Goal: Information Seeking & Learning: Learn about a topic

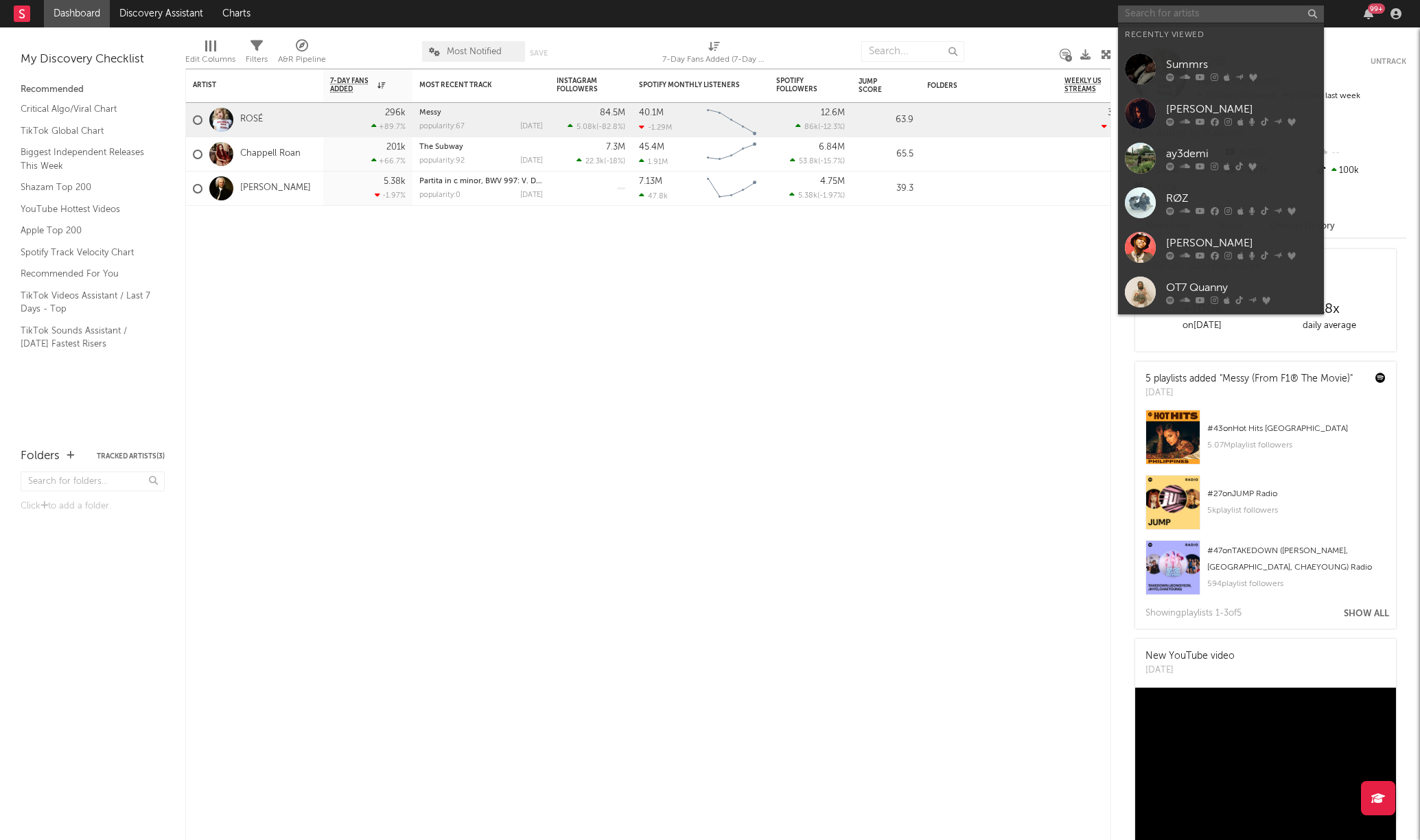
click at [1180, 17] on input "text" at bounding box center [1221, 14] width 206 height 18
click at [1179, 105] on div "[PERSON_NAME]" at bounding box center [1242, 109] width 151 height 17
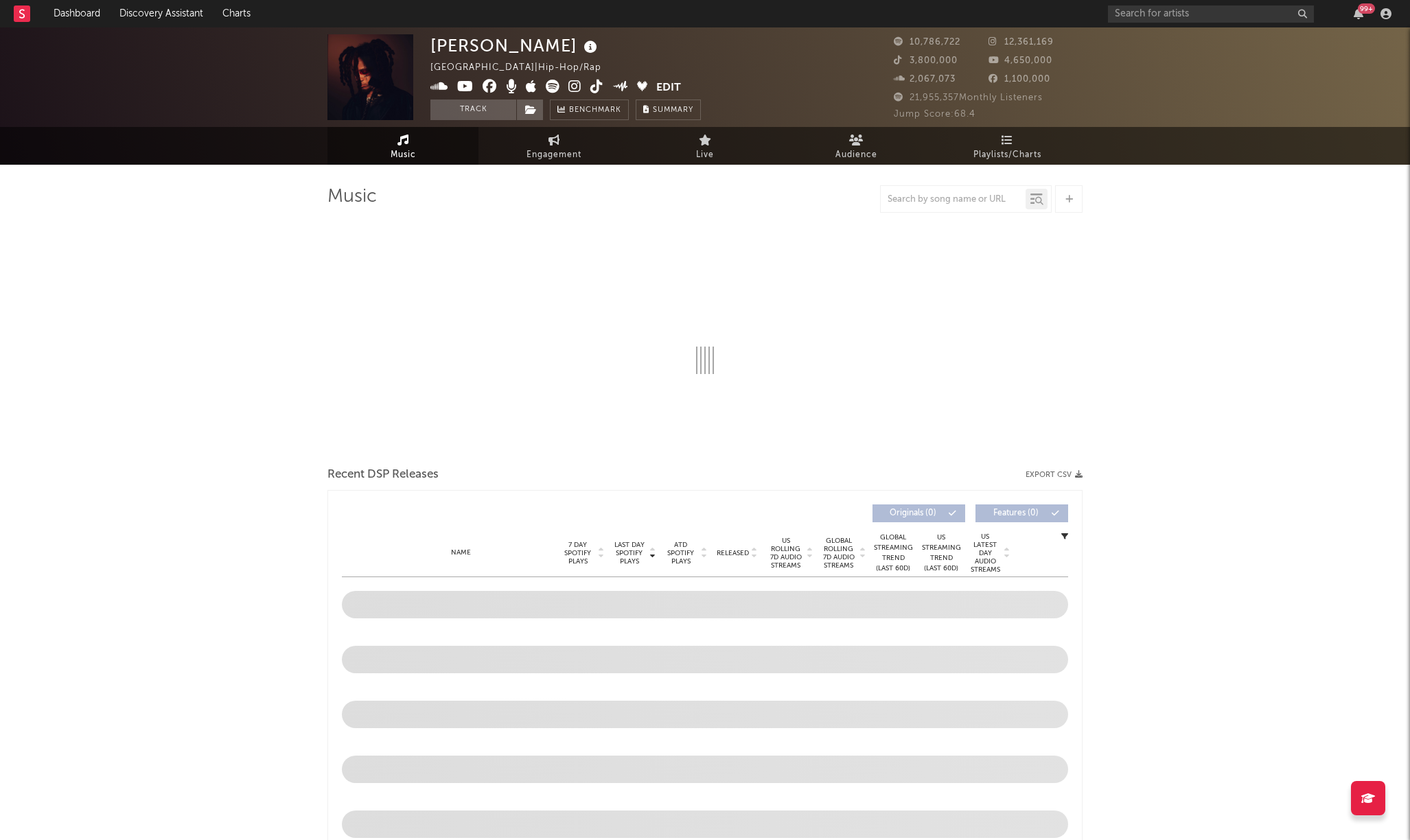
click at [954, 205] on div at bounding box center [954, 200] width 145 height 18
select select "6m"
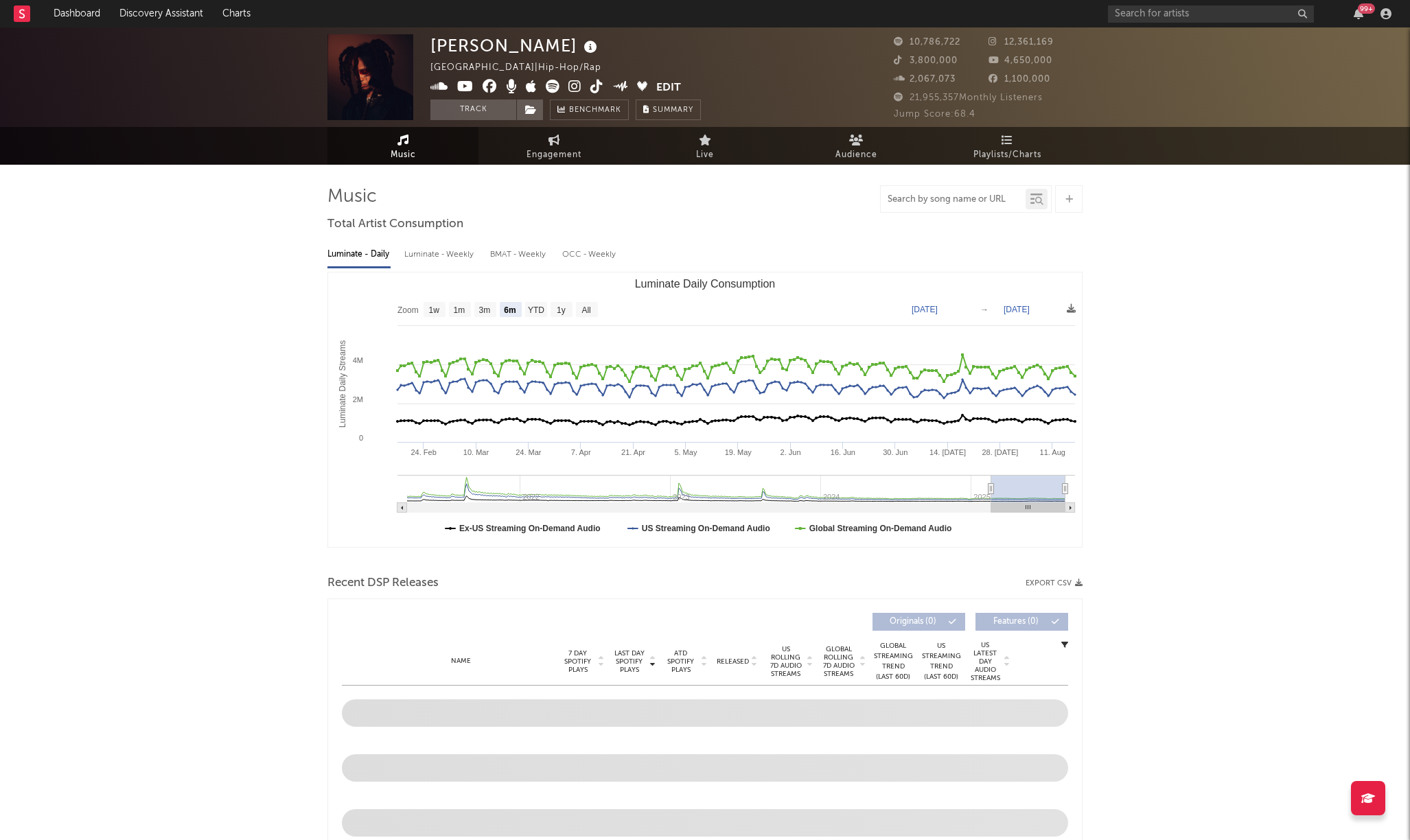
click at [954, 199] on input "text" at bounding box center [954, 200] width 145 height 11
type input "forever ever"
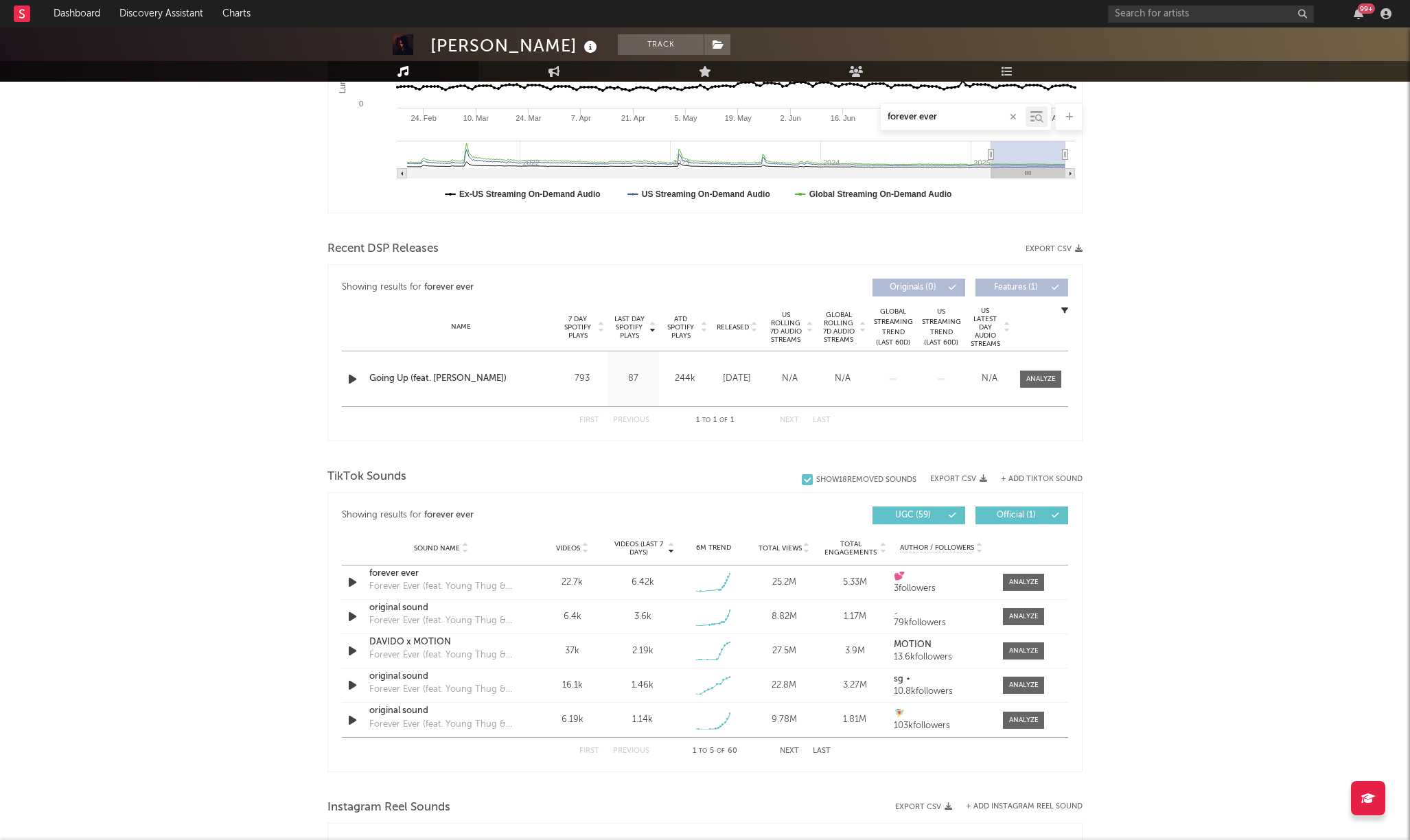
scroll to position [437, 0]
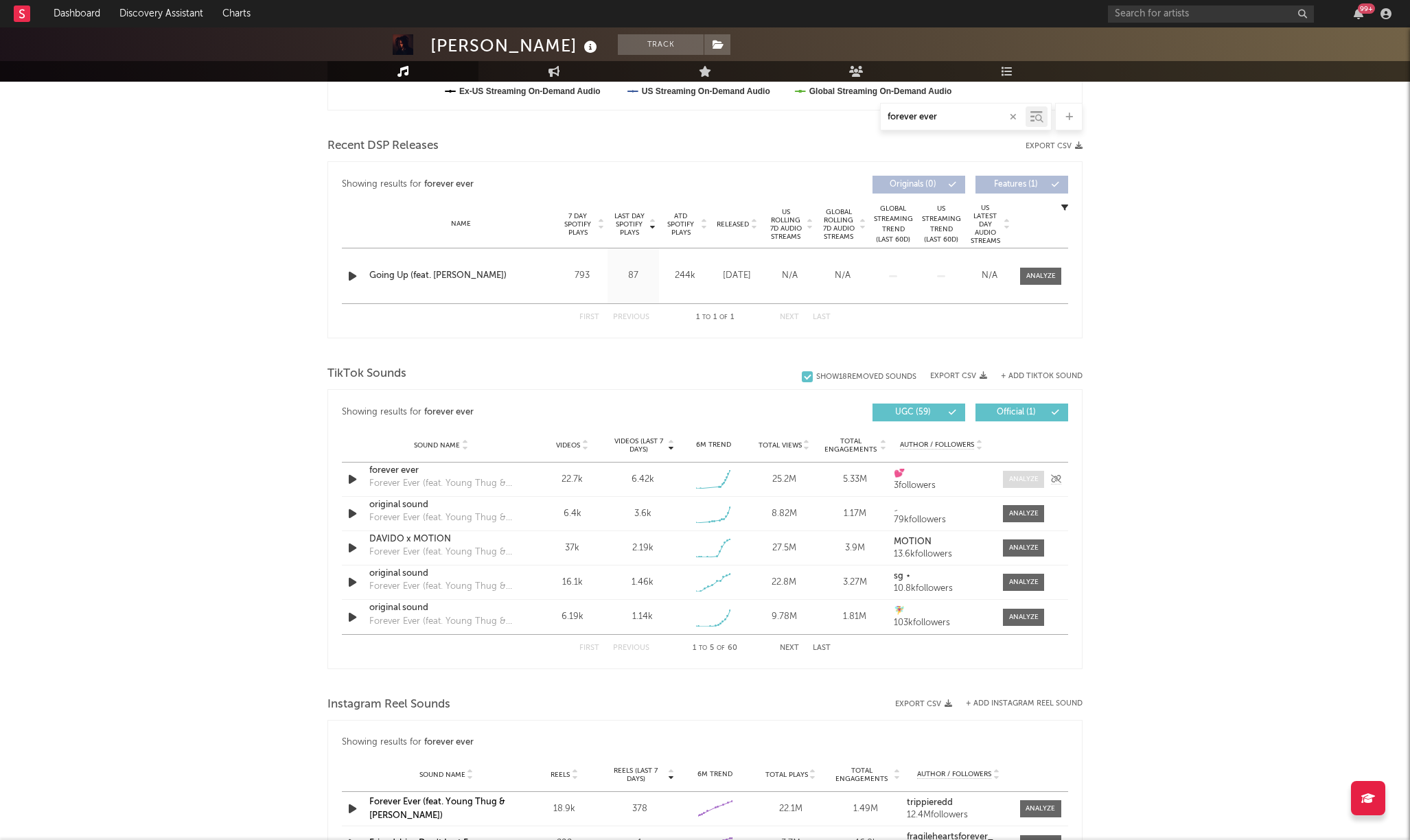
click at [1018, 481] on div at bounding box center [1024, 479] width 29 height 10
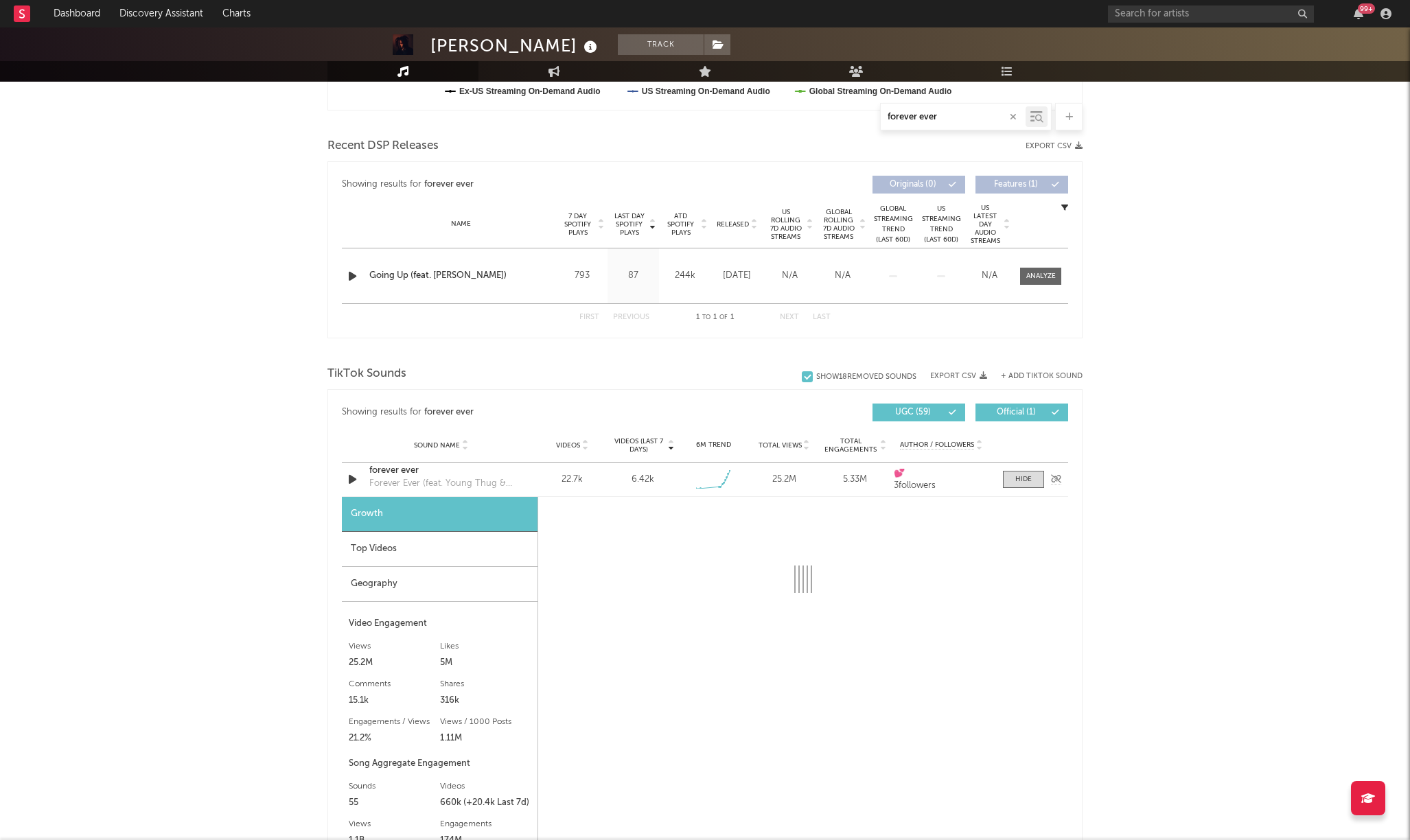
select select "1w"
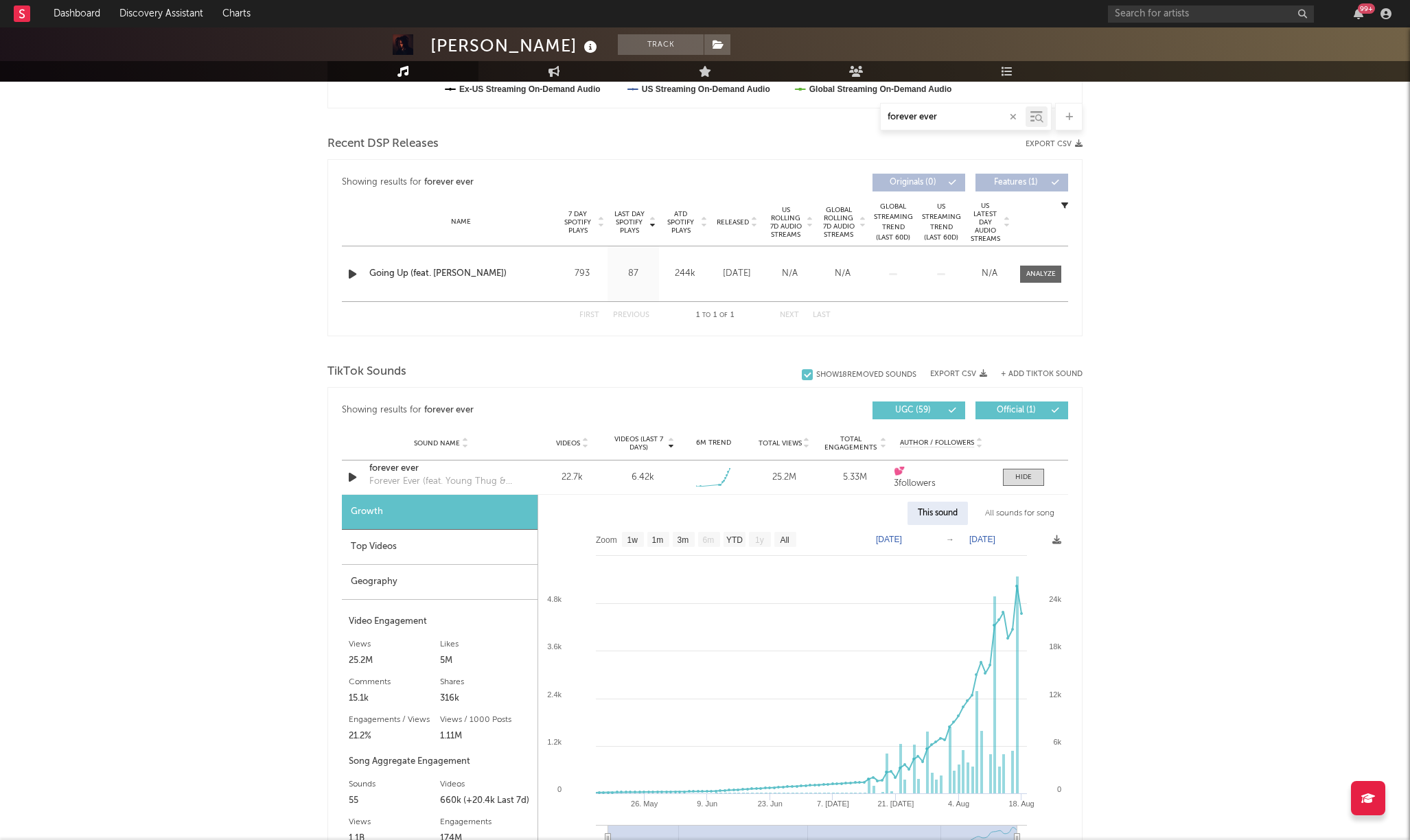
scroll to position [440, 0]
click at [448, 479] on div "Forever Ever (feat. Young Thug & [PERSON_NAME])" at bounding box center [441, 480] width 143 height 14
click at [408, 467] on div "forever ever" at bounding box center [441, 467] width 143 height 14
click at [1170, 497] on div "[PERSON_NAME] Track [GEOGRAPHIC_DATA] | Hip-Hop/Rap Edit Track Benchmark Summar…" at bounding box center [705, 619] width 1410 height 2063
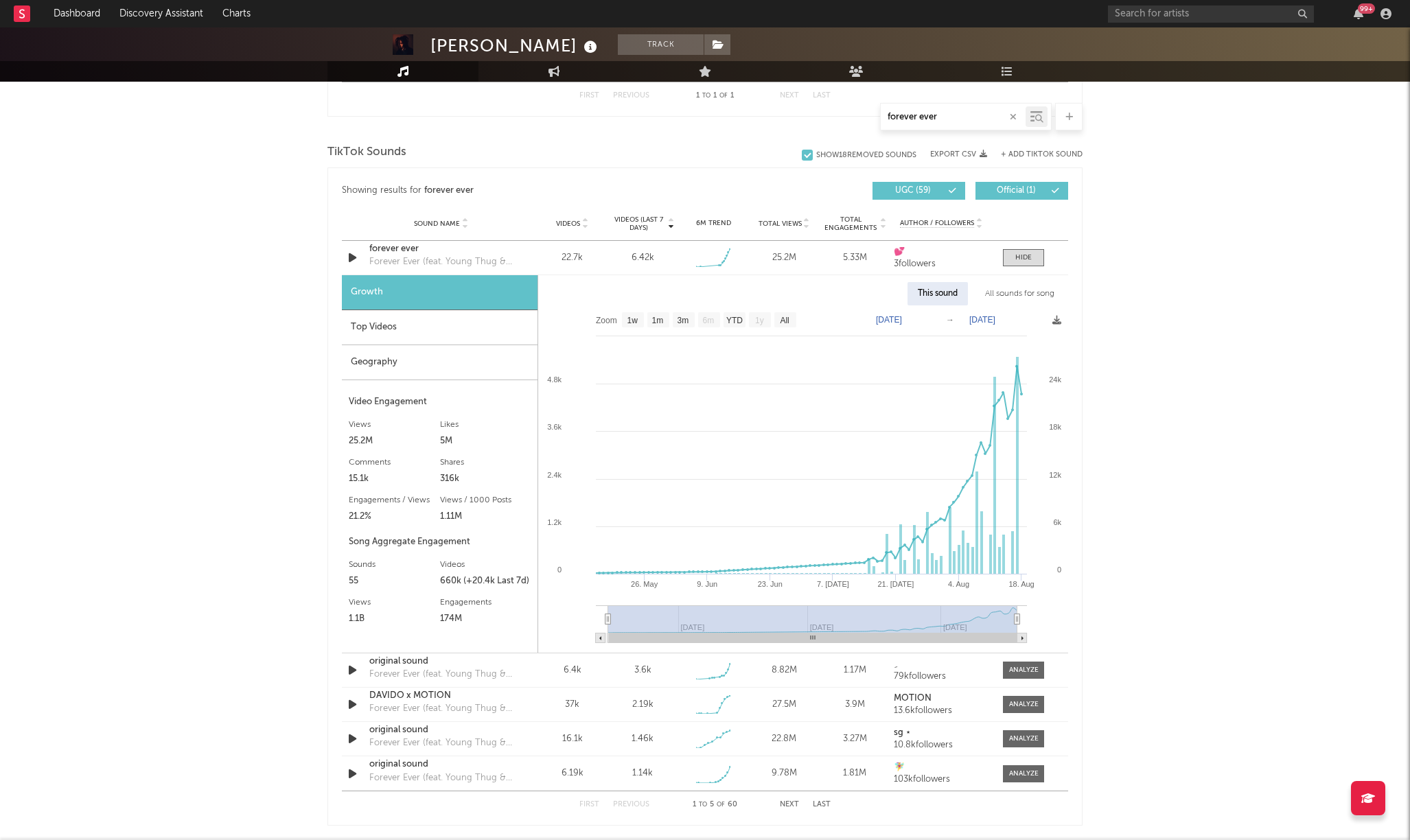
scroll to position [413, 0]
